Goal: Task Accomplishment & Management: Manage account settings

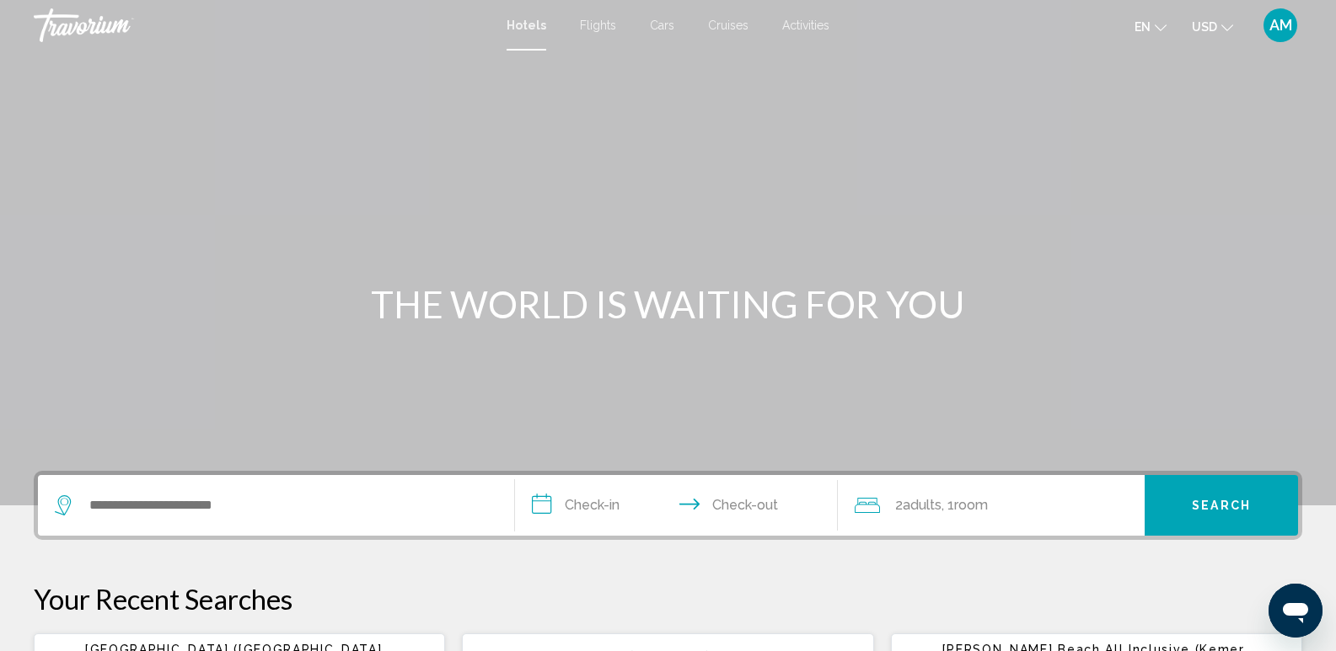
click at [1283, 20] on span "AM" at bounding box center [1280, 25] width 23 height 17
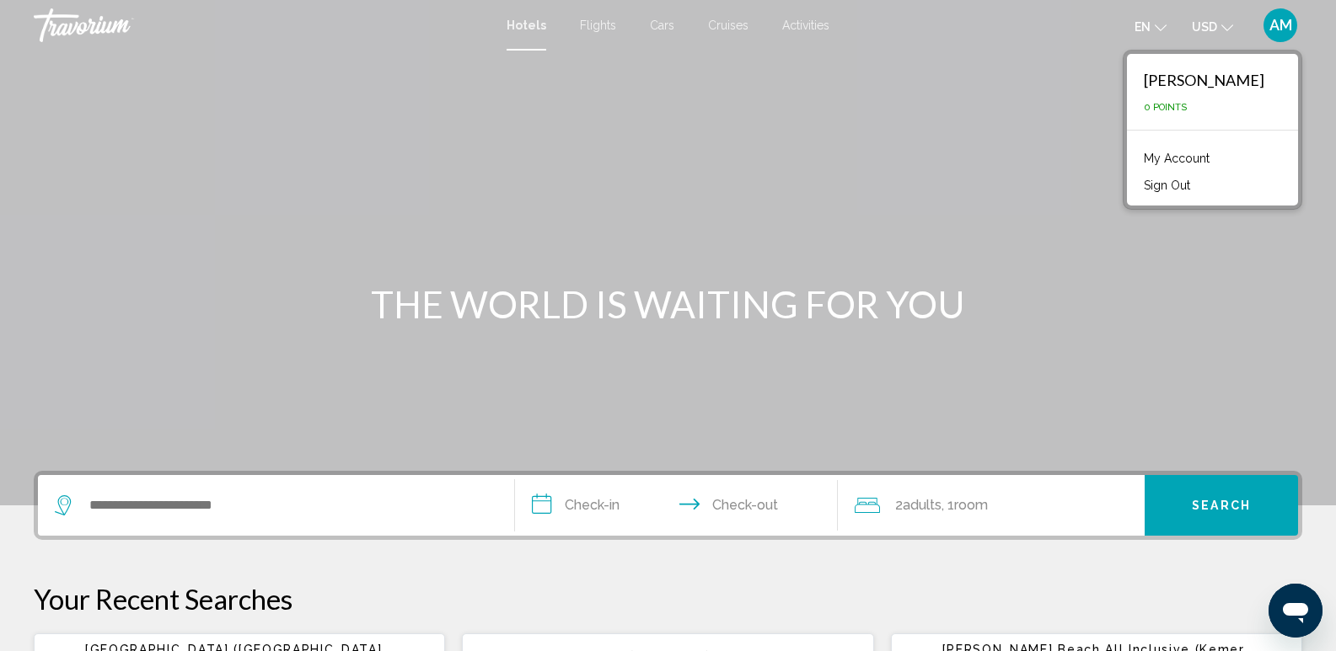
click at [1182, 157] on link "My Account" at bounding box center [1176, 158] width 83 height 22
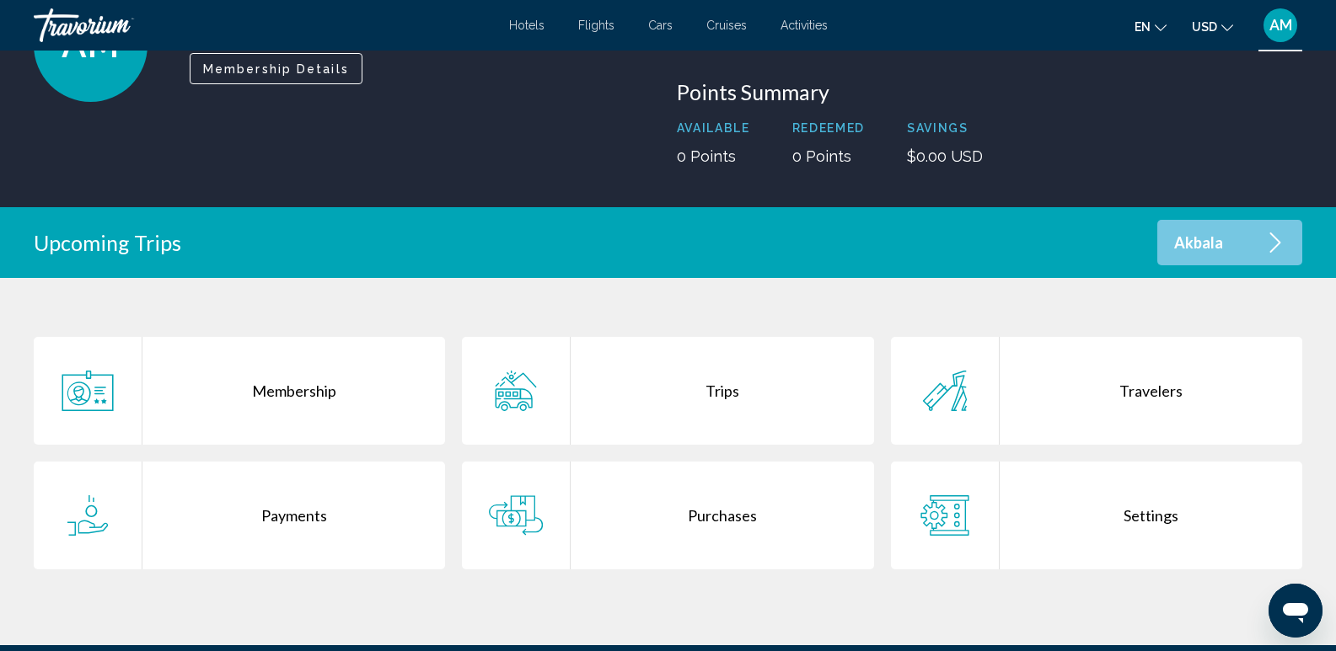
scroll to position [253, 0]
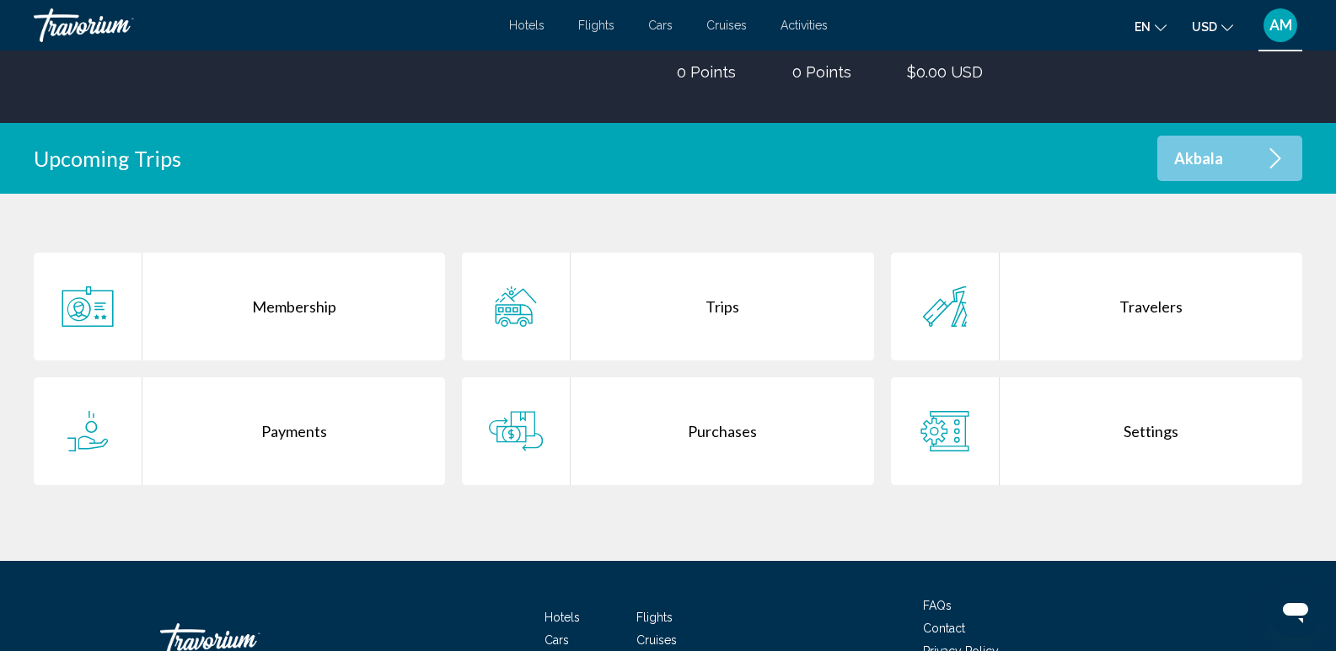
click at [1145, 303] on div "Travelers" at bounding box center [1151, 307] width 303 height 108
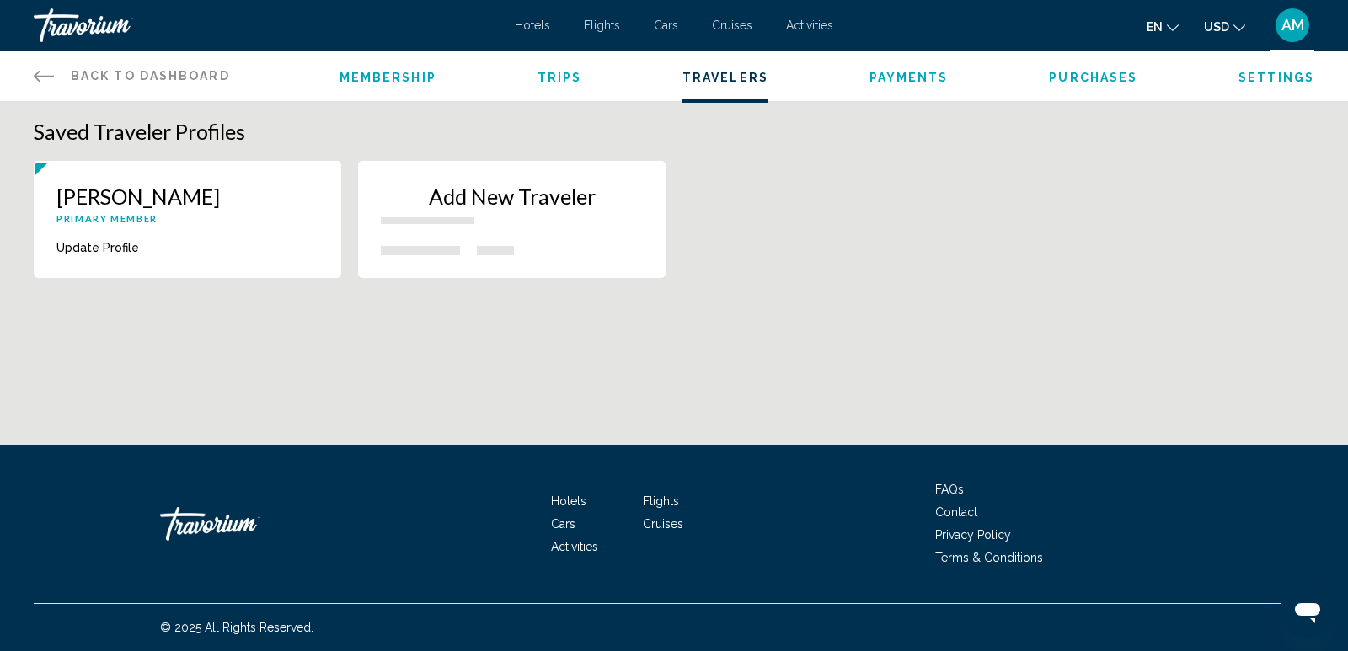
click at [510, 191] on p "Add New Traveler" at bounding box center [512, 196] width 262 height 25
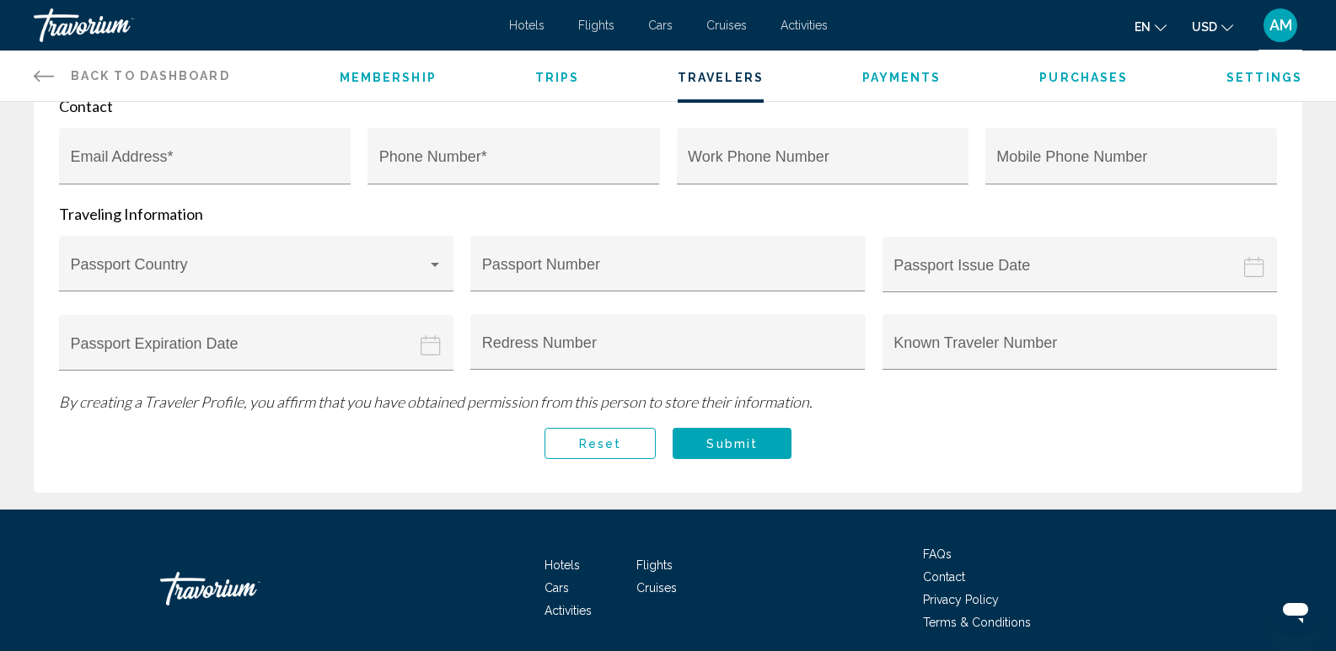
scroll to position [632, 0]
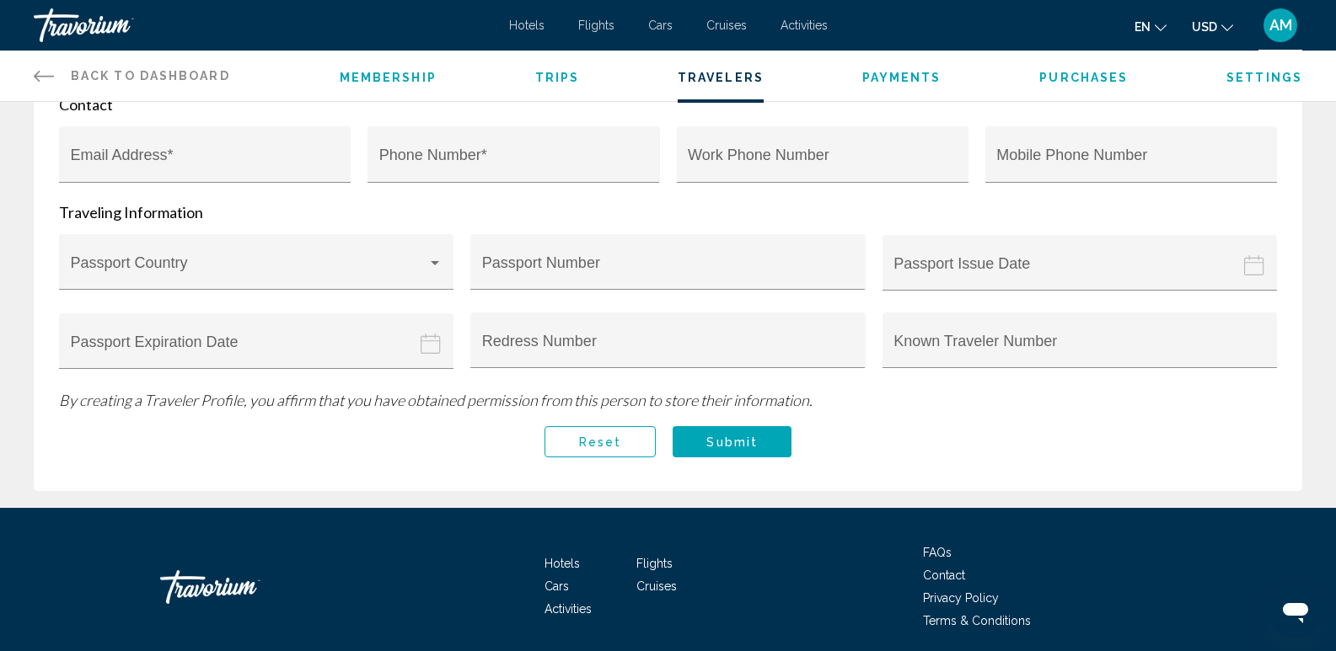
click at [42, 73] on icon "Main content" at bounding box center [44, 76] width 20 height 20
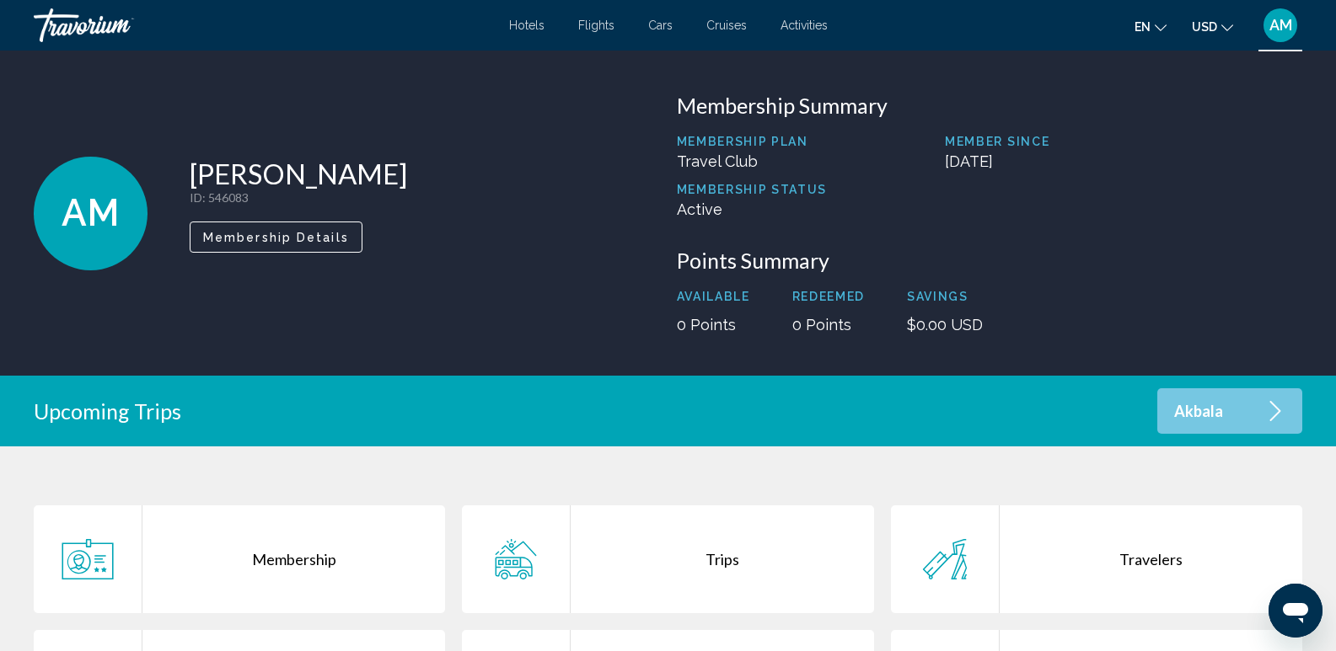
click at [1197, 414] on p "Akbala" at bounding box center [1198, 412] width 49 height 14
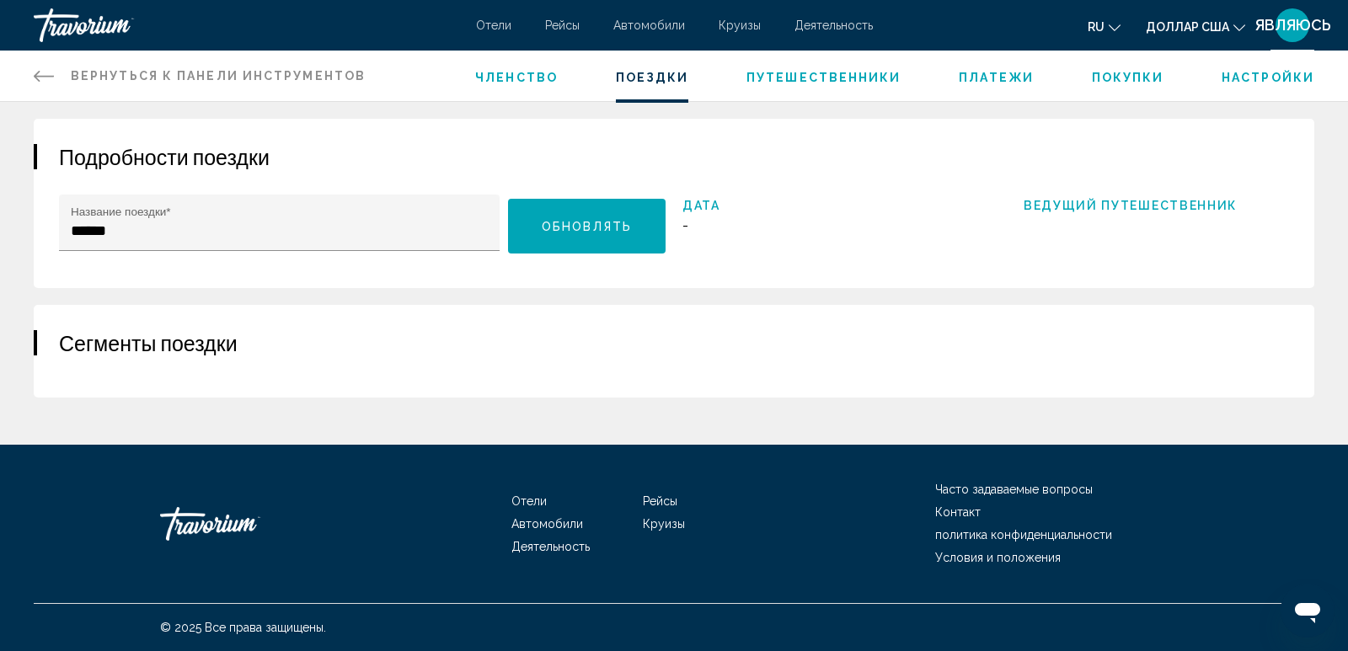
click at [1139, 73] on font "Покупки" at bounding box center [1128, 77] width 72 height 13
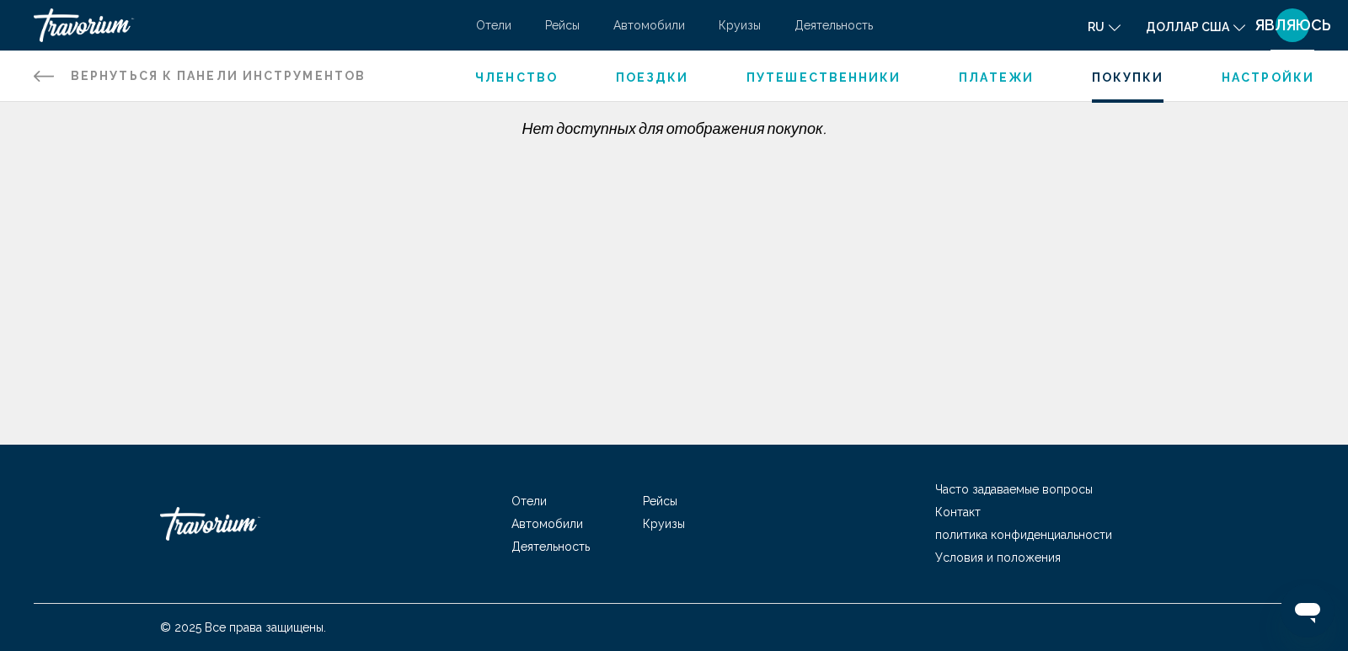
click at [40, 71] on icon "Основное содержание" at bounding box center [44, 76] width 20 height 20
